Goal: Task Accomplishment & Management: Complete application form

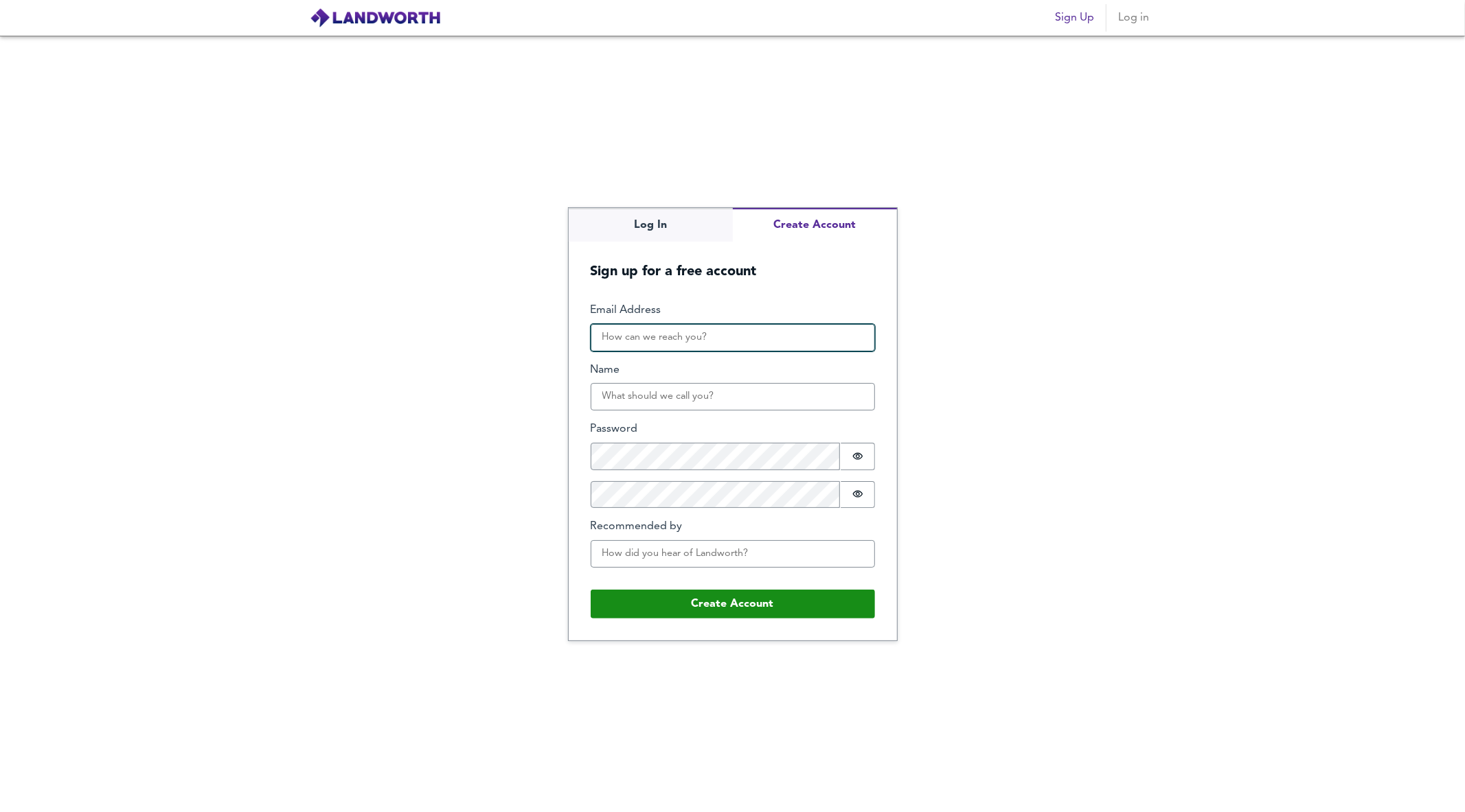
click at [772, 335] on input "Email Address" at bounding box center [732, 338] width 285 height 27
type input "[EMAIL_ADDRESS][DOMAIN_NAME]"
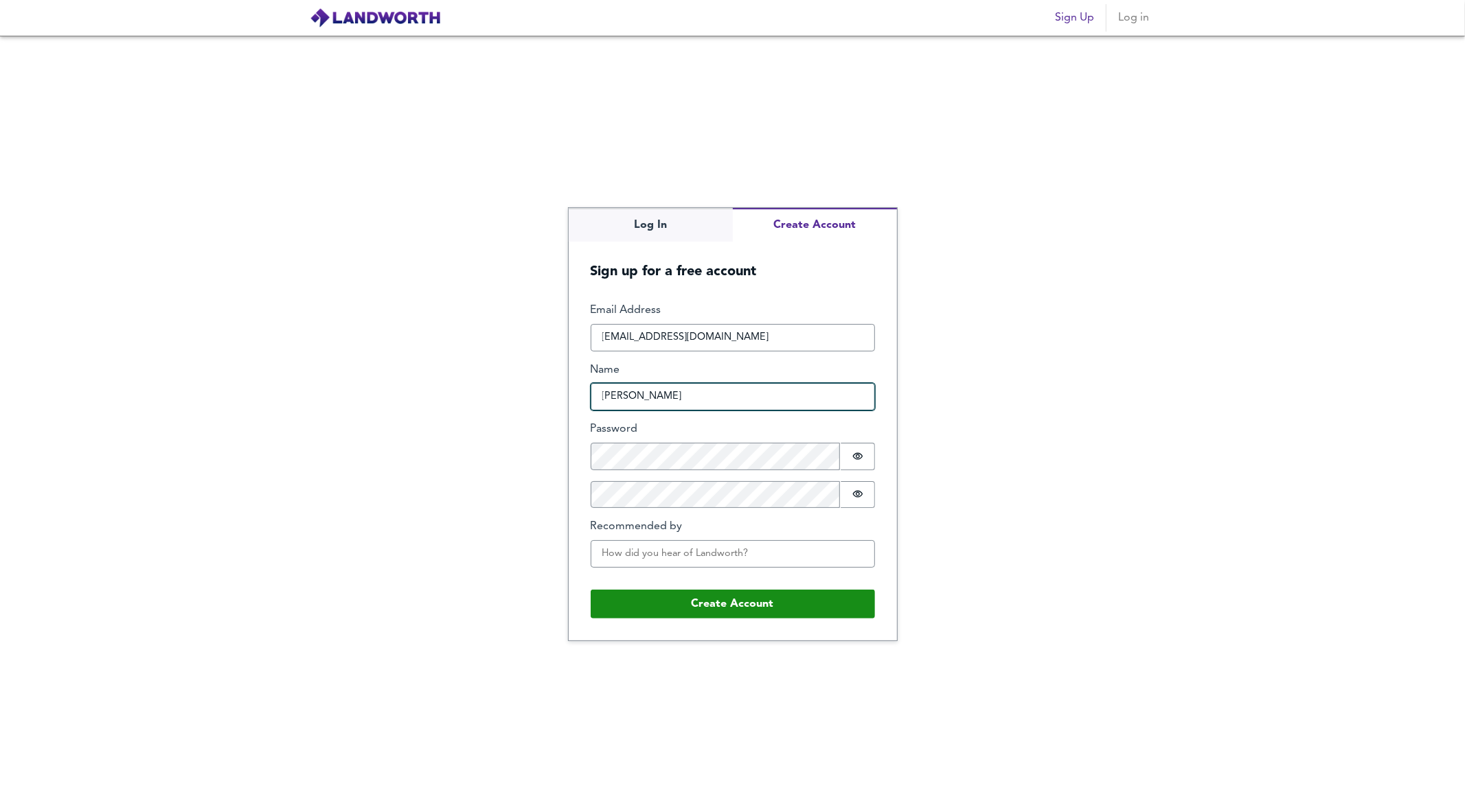
drag, startPoint x: 678, startPoint y: 399, endPoint x: 579, endPoint y: 398, distance: 99.0
click at [579, 398] on form "Email Address [EMAIL_ADDRESS][DOMAIN_NAME] Name [PERSON_NAME] Password Password…" at bounding box center [732, 461] width 328 height 360
type input "df"
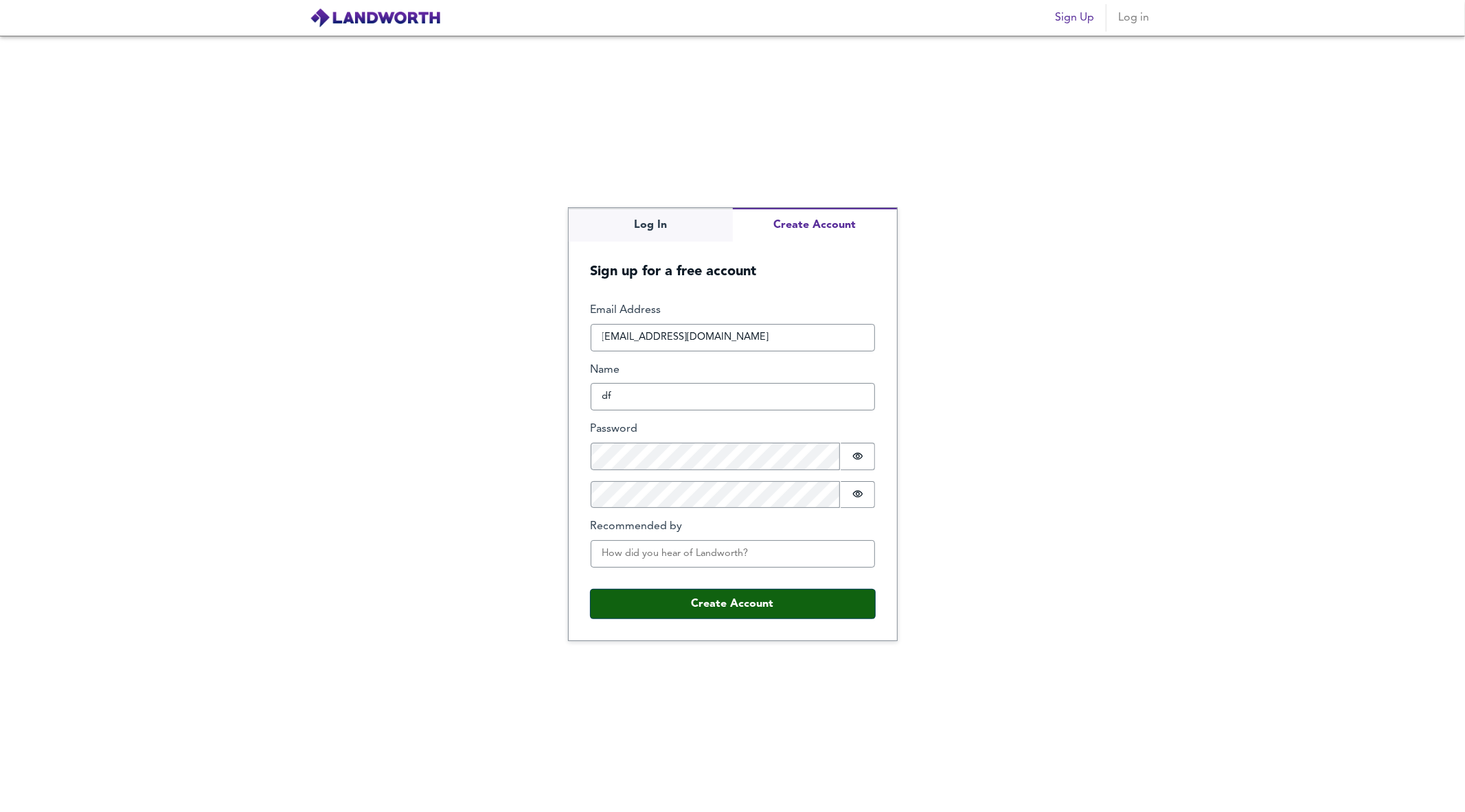
click at [682, 597] on button "Create Account" at bounding box center [732, 604] width 285 height 29
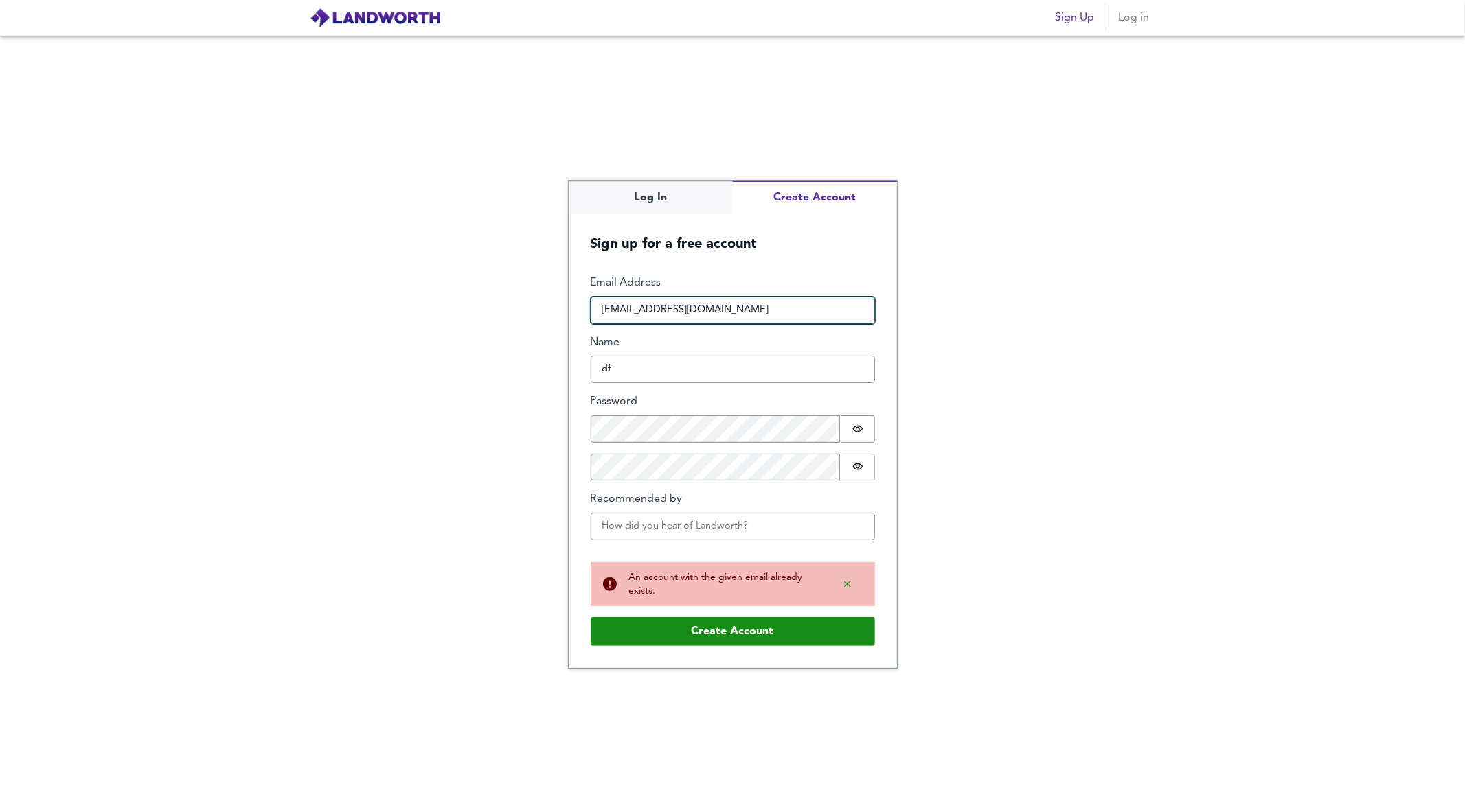
drag, startPoint x: 658, startPoint y: 310, endPoint x: 529, endPoint y: 310, distance: 129.0
click at [529, 310] on div "Log In Create Account Sign up for a free account Email Address westmember@gmail…" at bounding box center [732, 424] width 1465 height 776
type input "[EMAIL_ADDRESS][DOMAIN_NAME]"
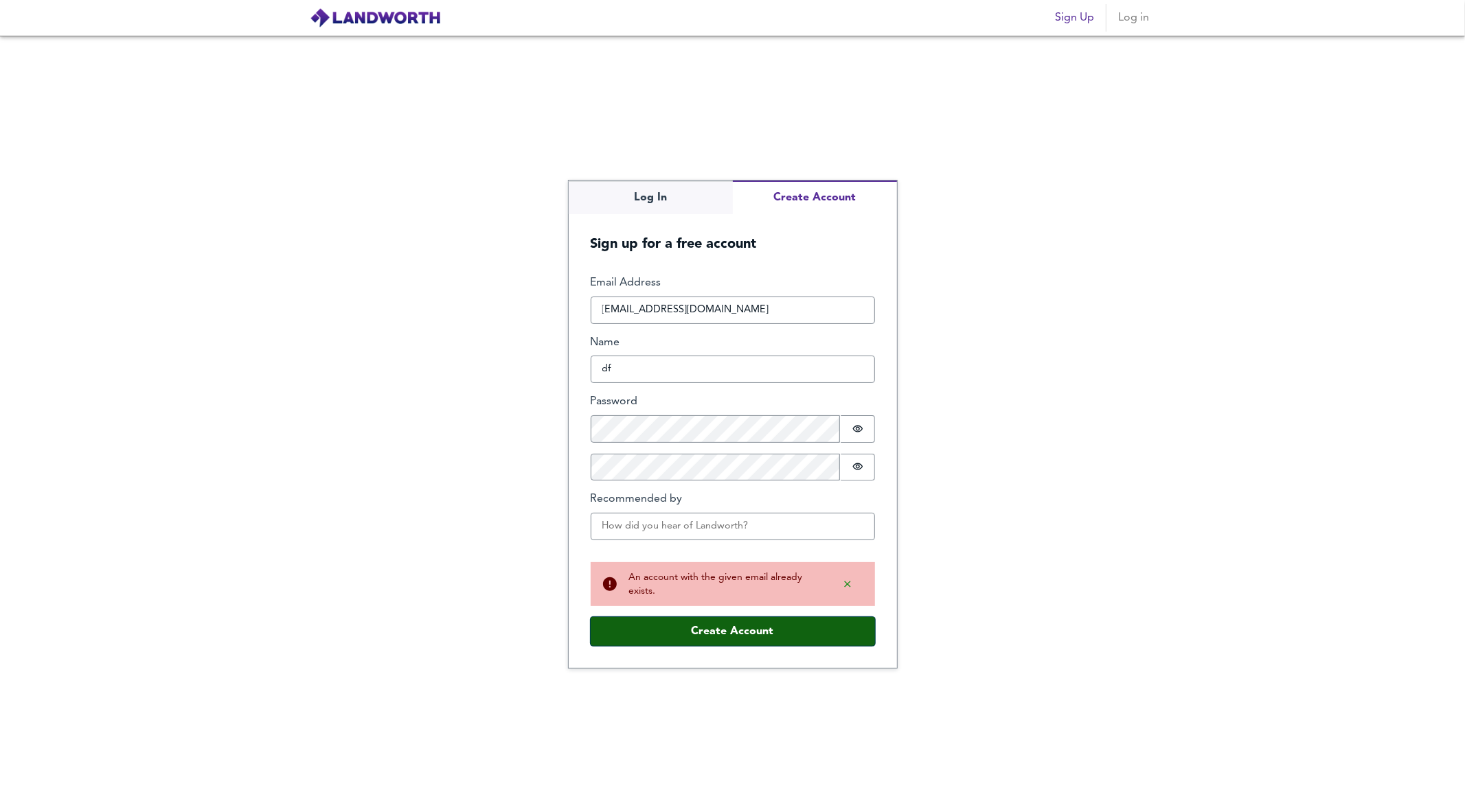
click at [715, 630] on button "Create Account" at bounding box center [732, 632] width 285 height 29
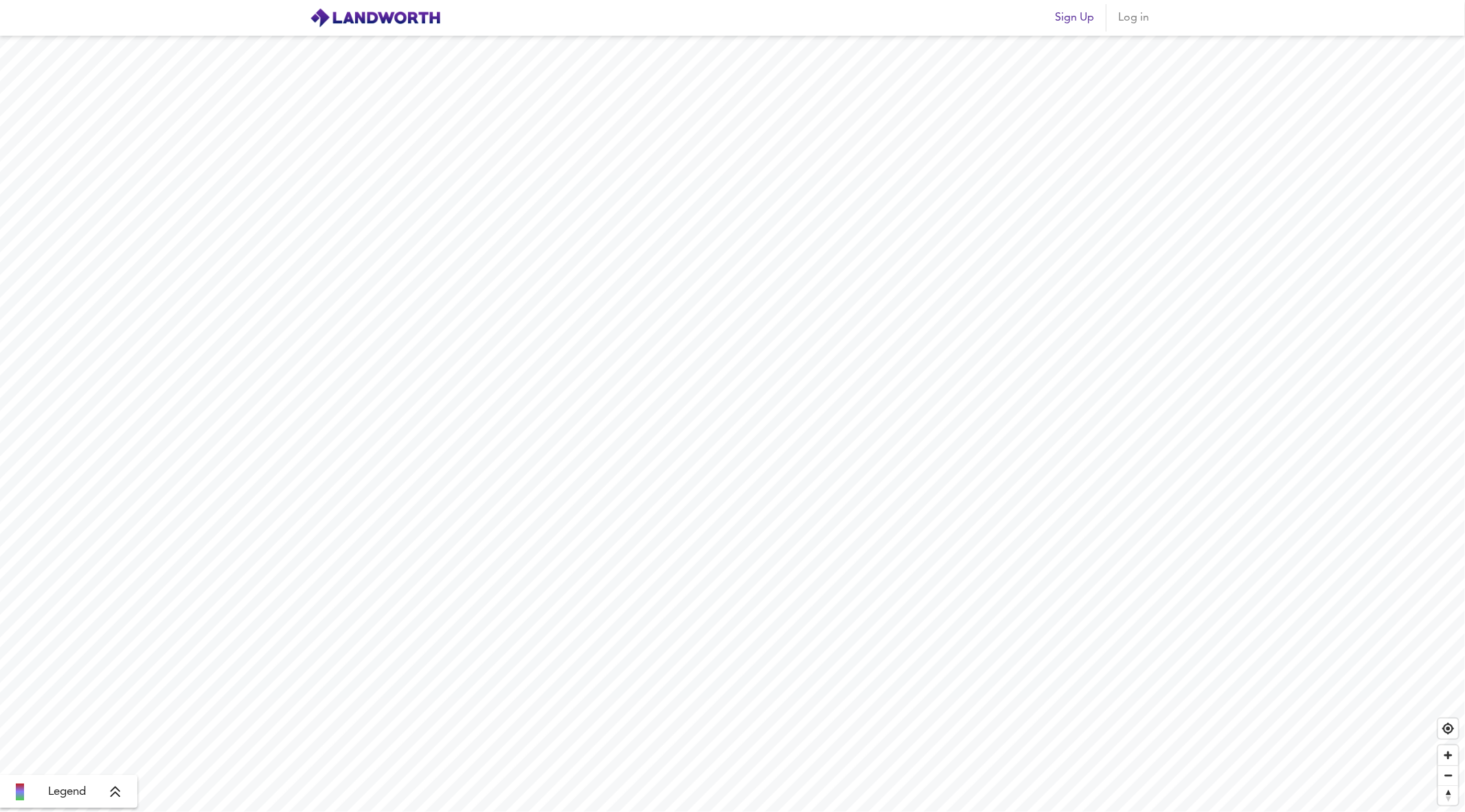
click at [1129, 31] on button "Log in" at bounding box center [1134, 18] width 44 height 27
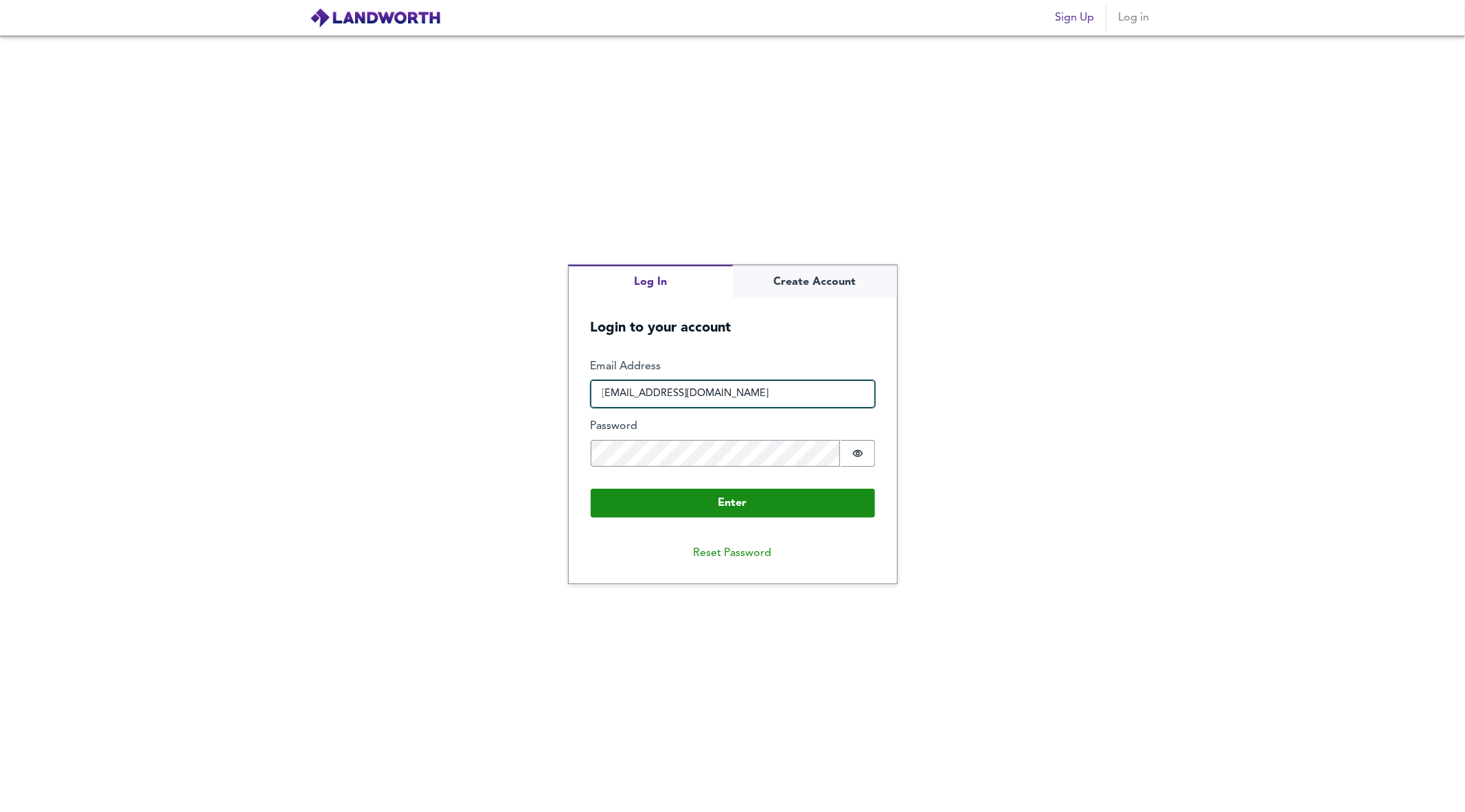
click at [766, 394] on input "[EMAIL_ADDRESS][DOMAIN_NAME]" at bounding box center [732, 394] width 285 height 27
type input "[EMAIL_ADDRESS][DOMAIN_NAME]"
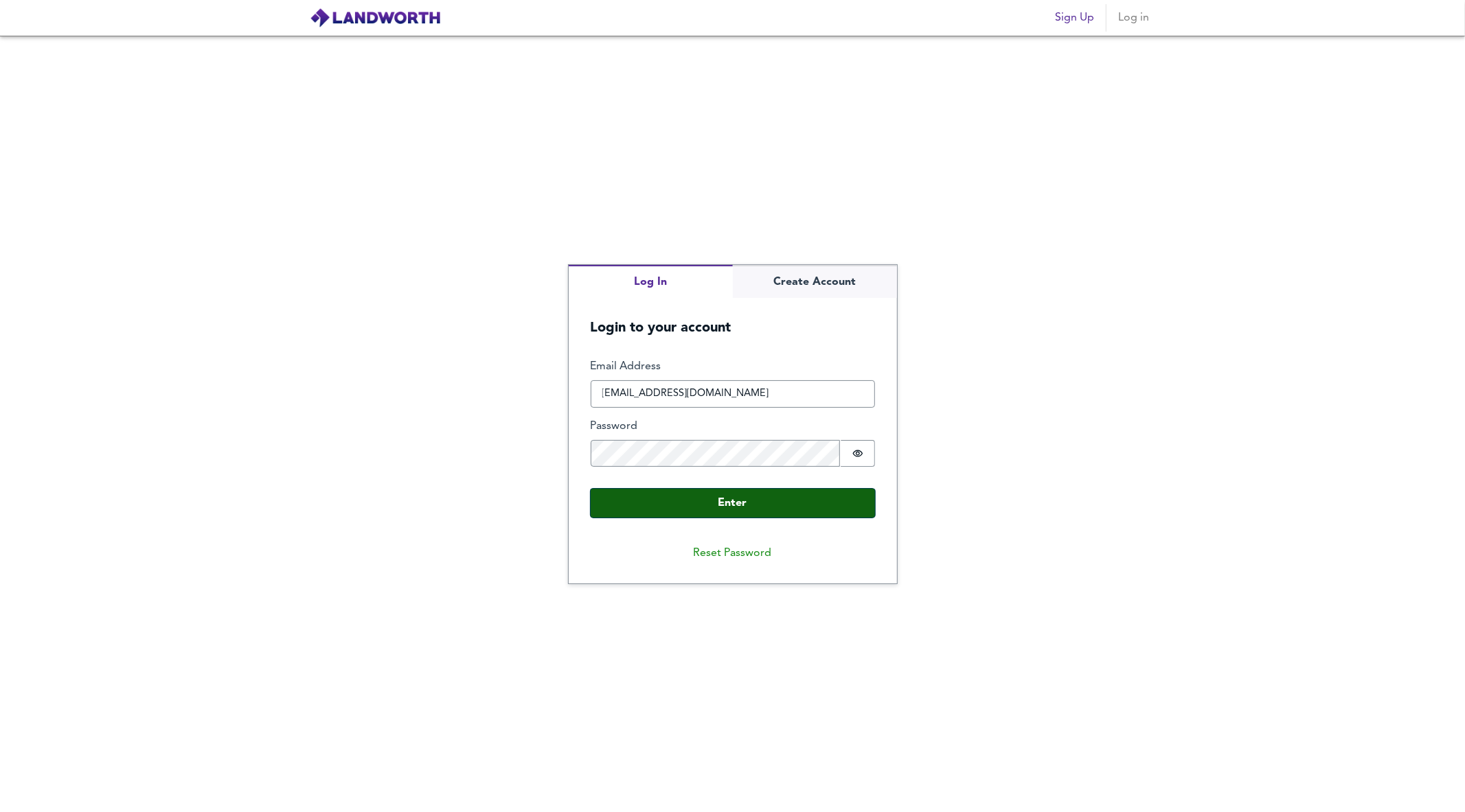
click at [727, 505] on button "Enter" at bounding box center [732, 504] width 285 height 29
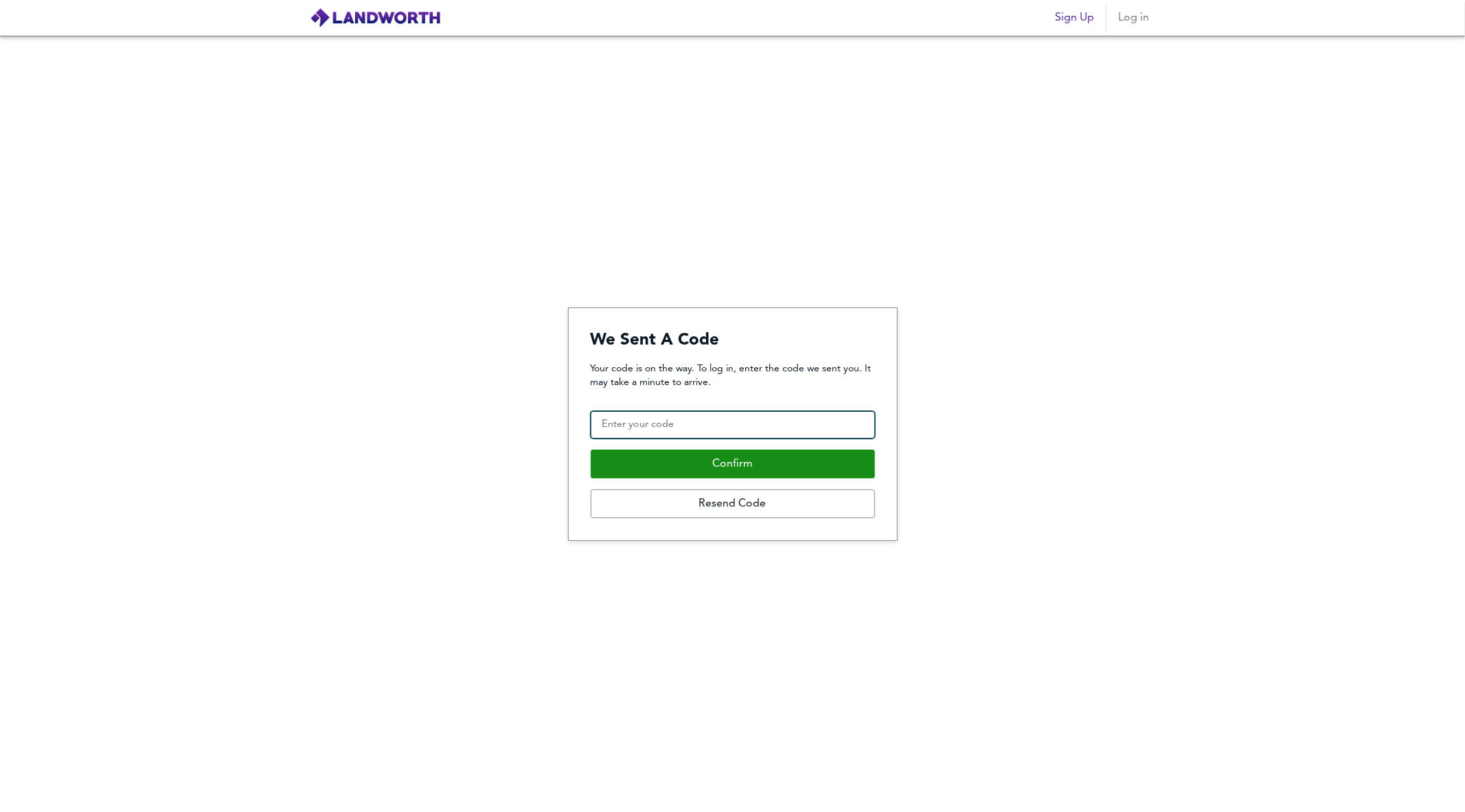
click at [740, 423] on input "Confirmation Code" at bounding box center [732, 425] width 285 height 27
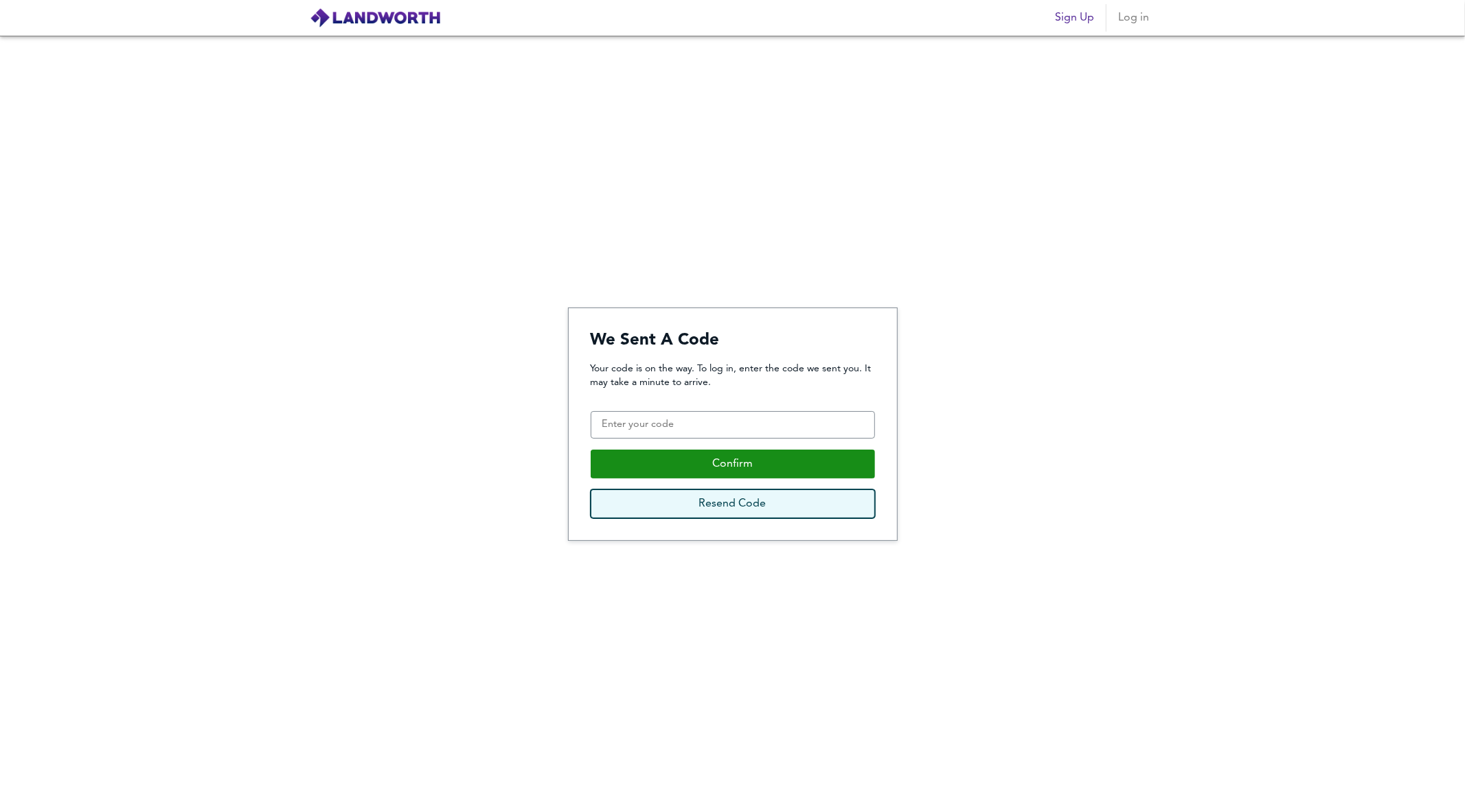
click at [739, 501] on button "Resend Code" at bounding box center [732, 504] width 285 height 29
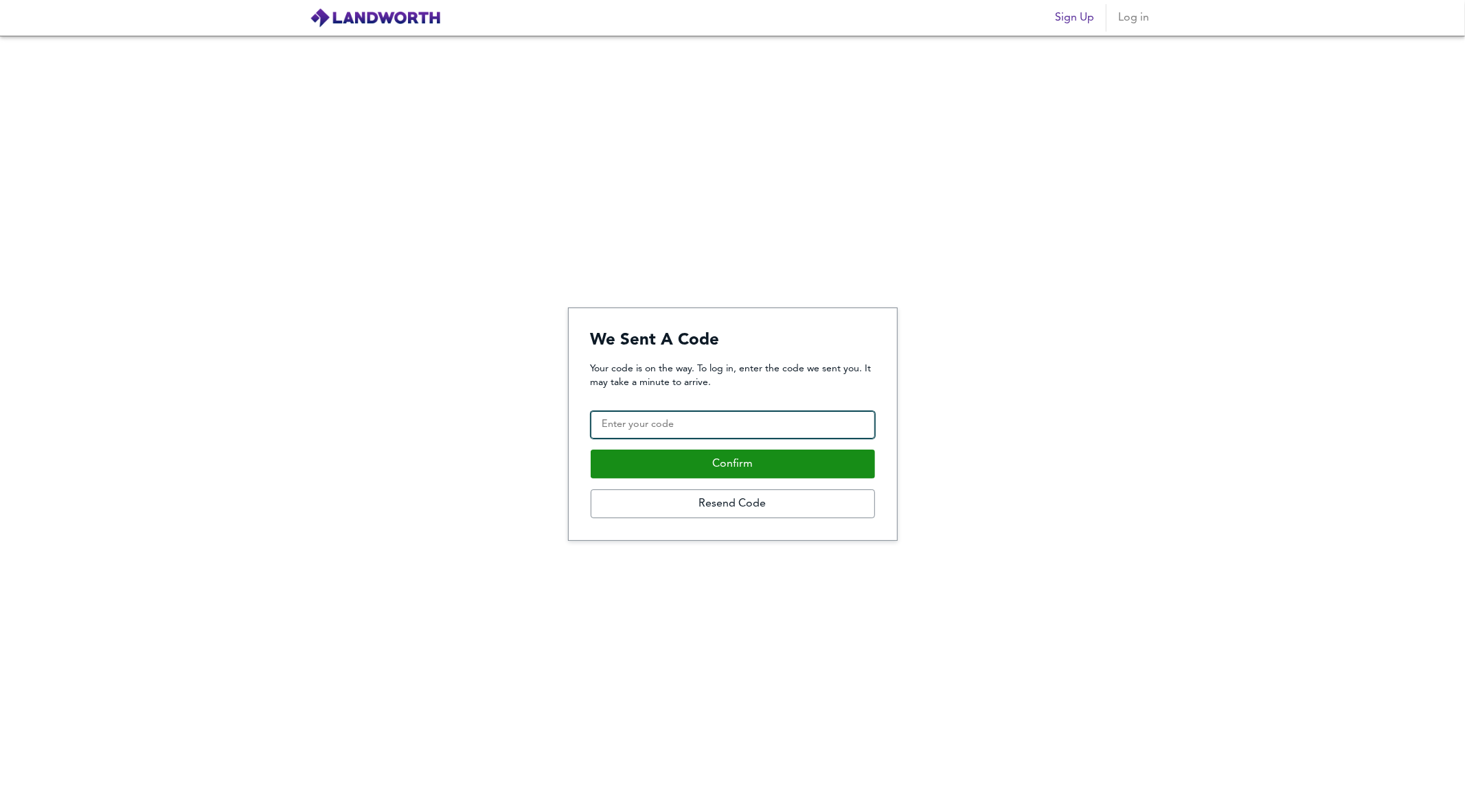
click at [676, 433] on input "Confirmation Code" at bounding box center [732, 425] width 285 height 27
paste input "544702"
type input "544702"
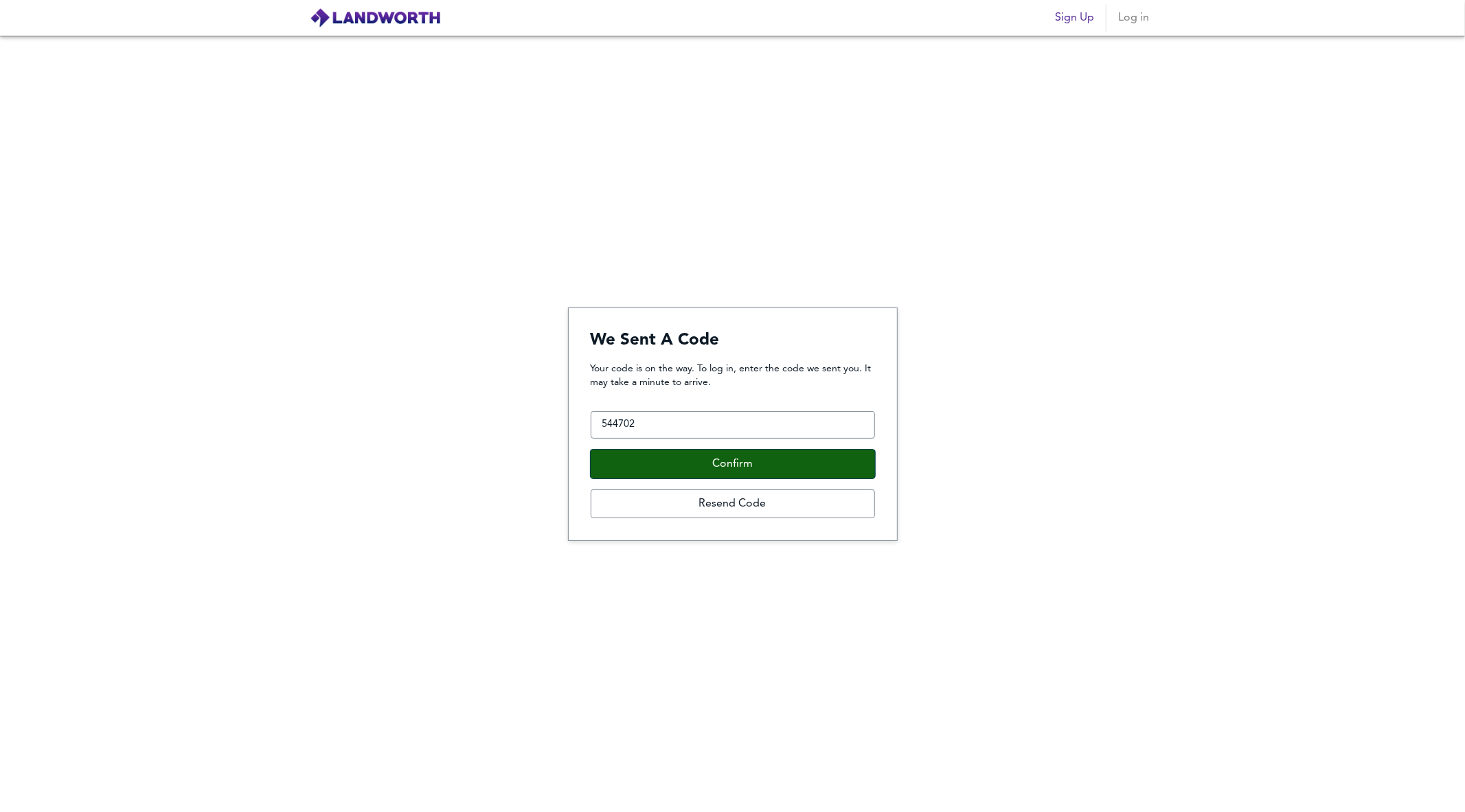
click at [716, 457] on button "Confirm" at bounding box center [732, 464] width 285 height 29
